Goal: Information Seeking & Learning: Learn about a topic

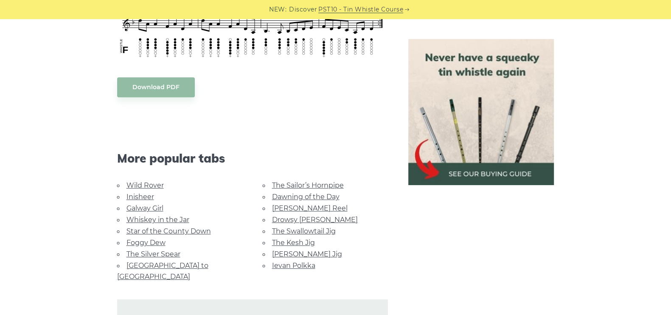
scroll to position [467, 0]
click at [135, 182] on link "Wild Rover" at bounding box center [144, 186] width 37 height 8
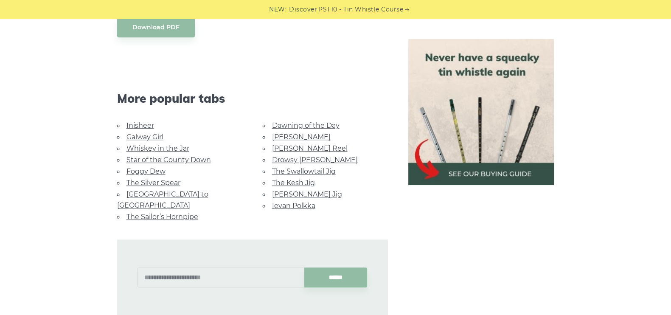
scroll to position [806, 0]
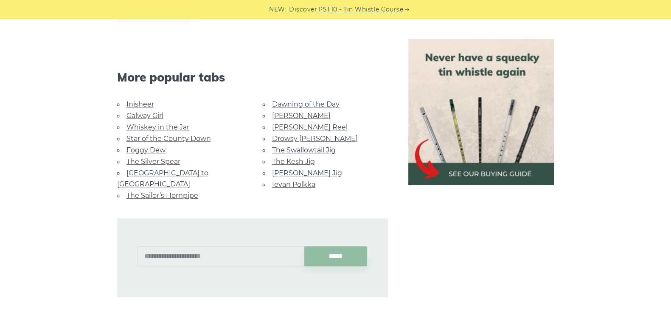
click at [153, 137] on link "Star of the County Down" at bounding box center [168, 138] width 84 height 8
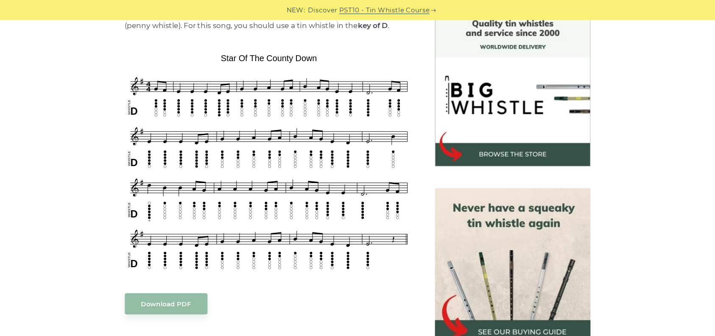
scroll to position [233, 0]
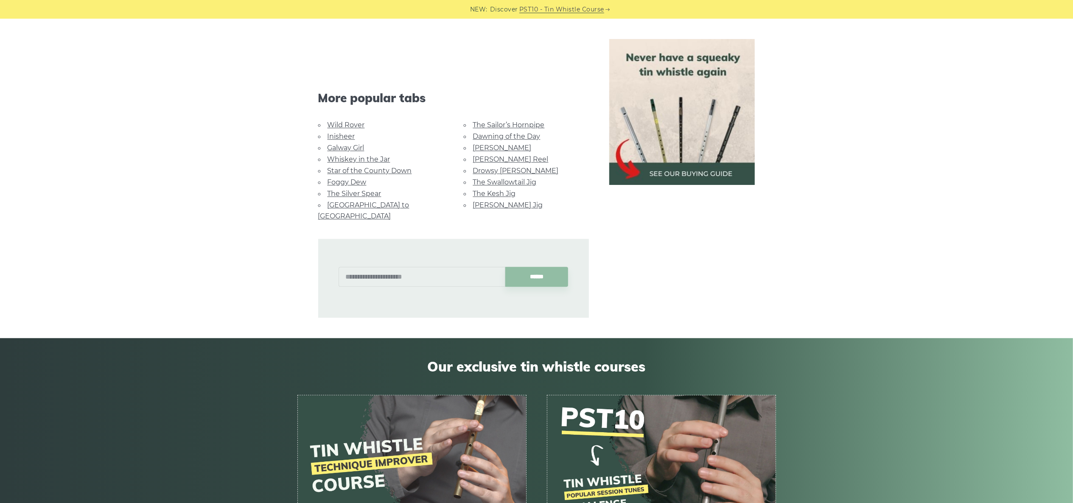
scroll to position [2062, 0]
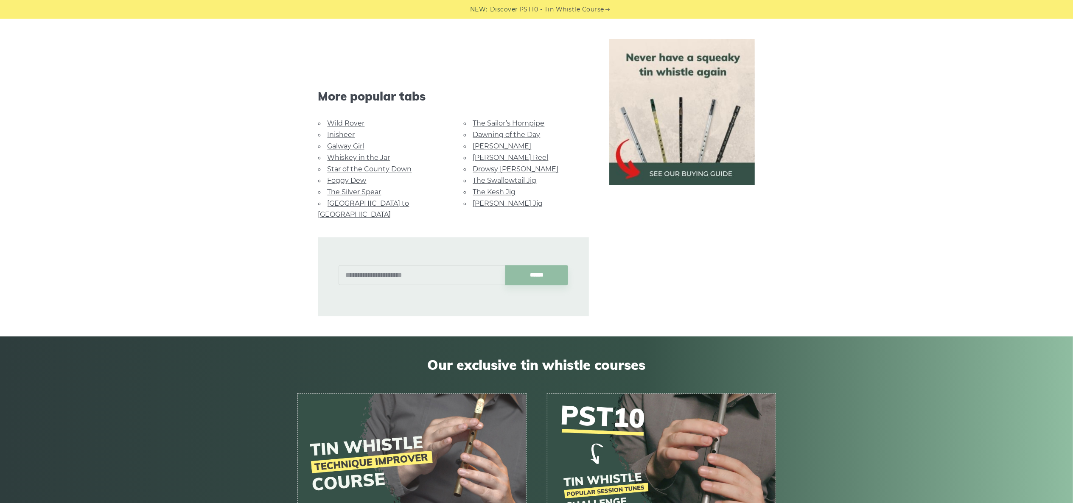
click at [375, 199] on link "[GEOGRAPHIC_DATA] to [GEOGRAPHIC_DATA]" at bounding box center [363, 208] width 91 height 19
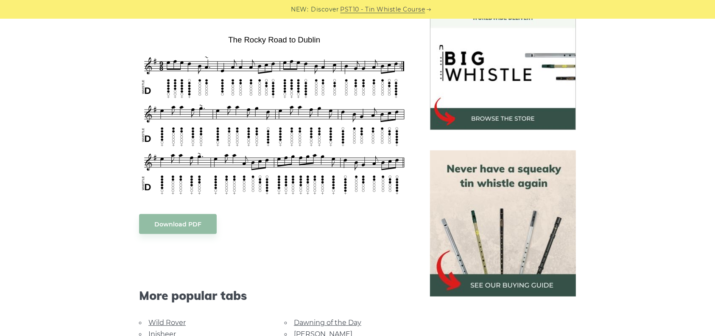
scroll to position [238, 0]
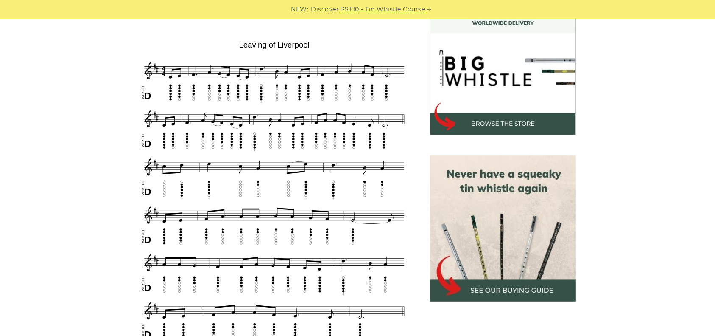
scroll to position [253, 0]
